Goal: Information Seeking & Learning: Learn about a topic

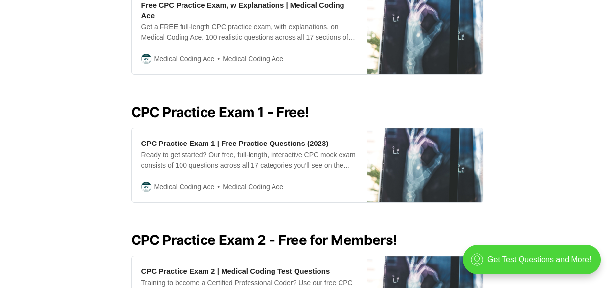
scroll to position [361, 0]
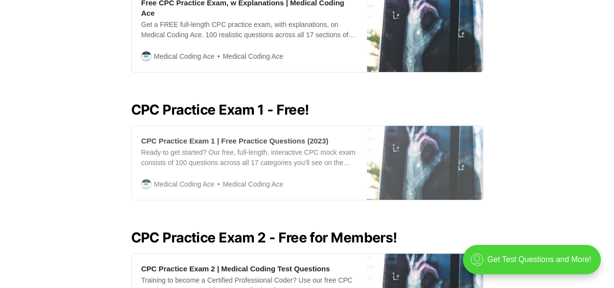
click at [192, 147] on div "Ready to get started? Our free, full-length, interactive CPC mock exam consists…" at bounding box center [249, 157] width 216 height 21
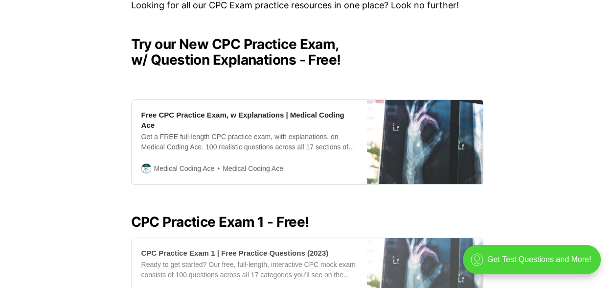
scroll to position [248, 0]
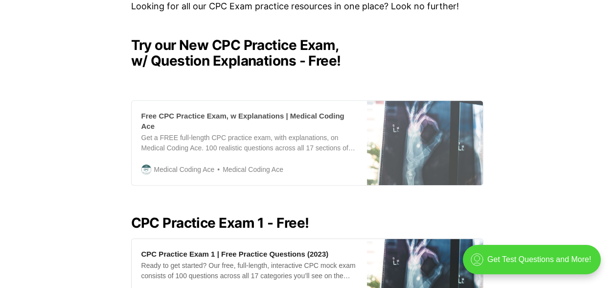
click at [190, 113] on div "Free CPC Practice Exam, w Explanations | Medical Coding Ace" at bounding box center [249, 121] width 216 height 21
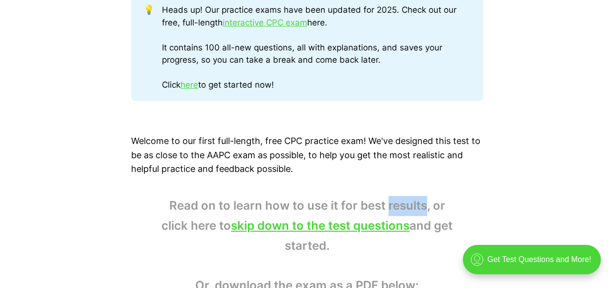
scroll to position [539, 0]
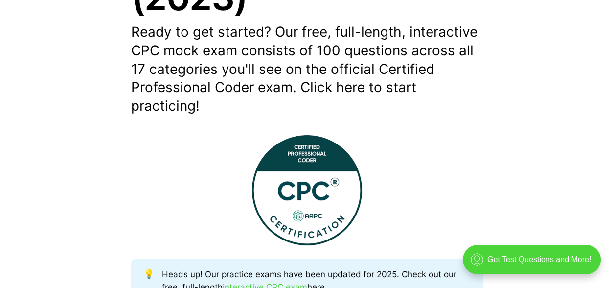
scroll to position [274, 0]
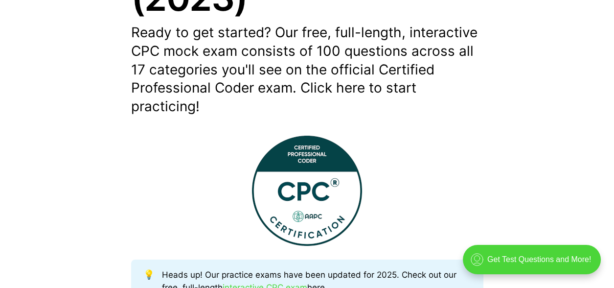
click at [314, 190] on img at bounding box center [307, 190] width 110 height 110
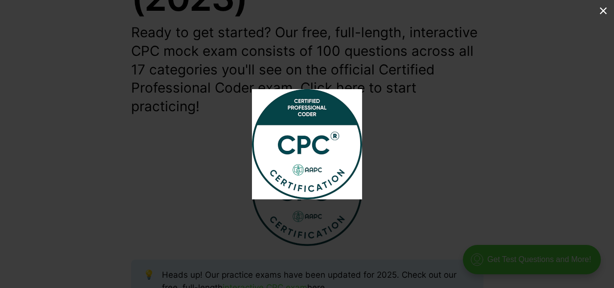
click at [501, 164] on div at bounding box center [390, 154] width 276 height 130
click at [395, 165] on div at bounding box center [390, 154] width 276 height 130
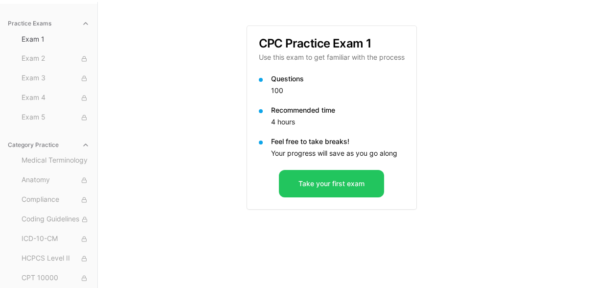
scroll to position [90, 0]
